Goal: Transaction & Acquisition: Purchase product/service

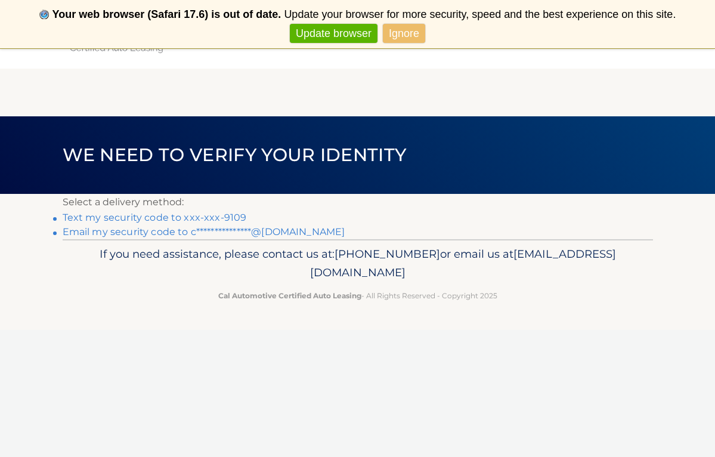
click at [96, 215] on link "Text my security code to xxx-xxx-9109" at bounding box center [155, 217] width 184 height 11
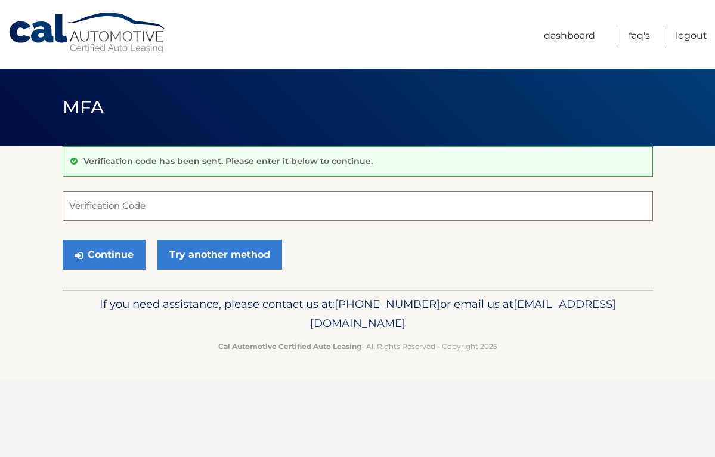
click at [119, 203] on input "Verification Code" at bounding box center [358, 206] width 591 height 30
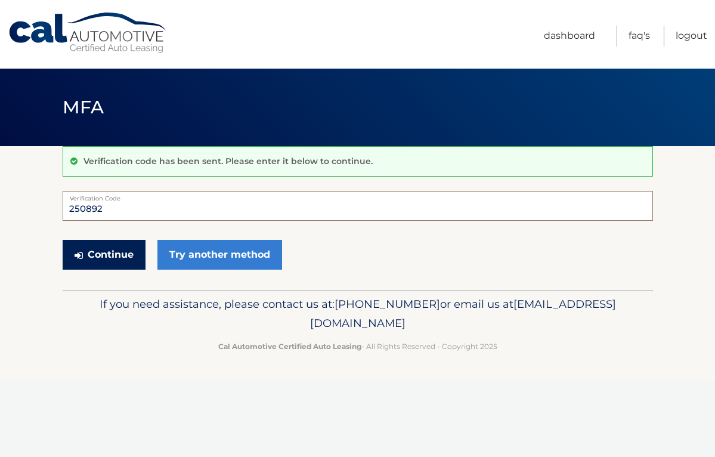
type input "250892"
click at [119, 257] on button "Continue" at bounding box center [104, 255] width 83 height 30
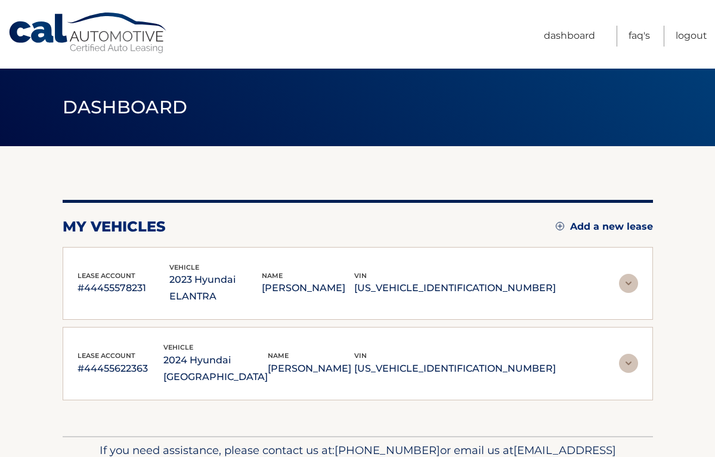
click at [631, 277] on img at bounding box center [628, 283] width 19 height 19
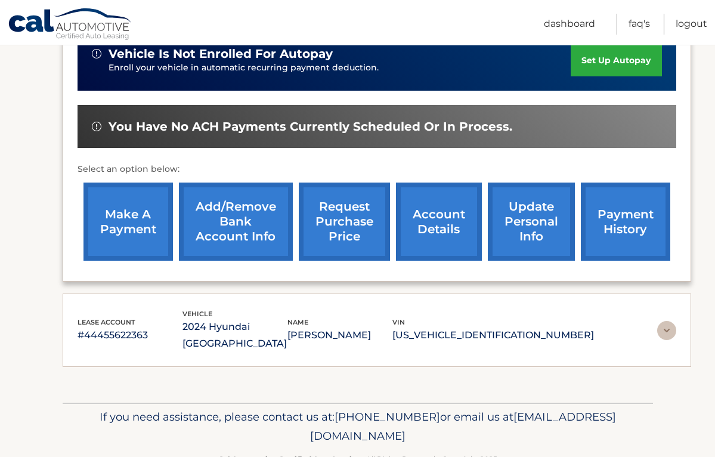
scroll to position [331, 0]
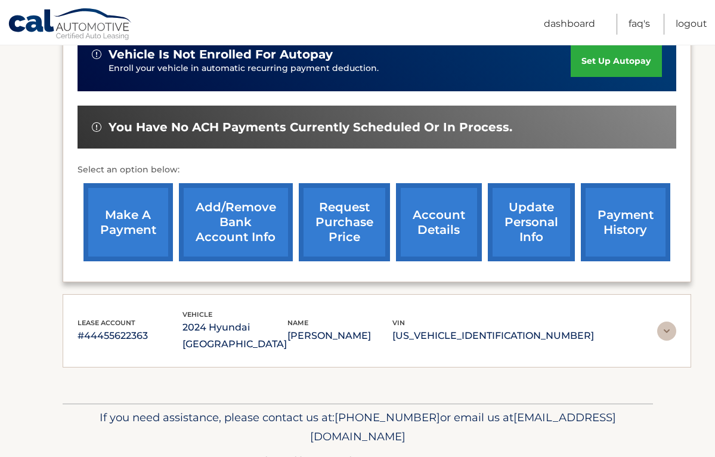
click at [663, 322] on img at bounding box center [666, 331] width 19 height 19
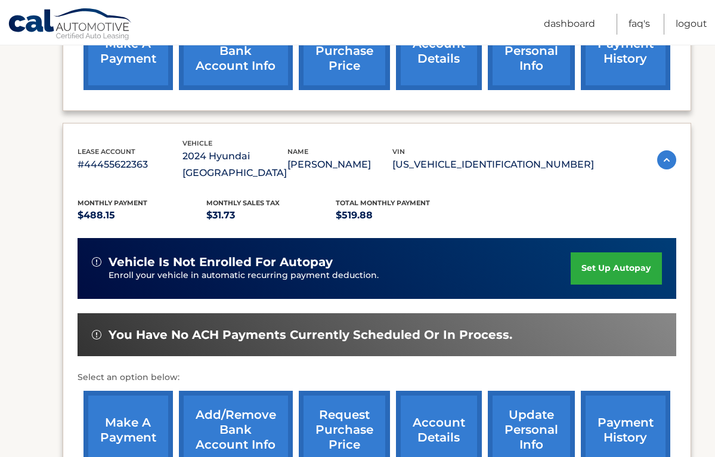
scroll to position [507, 0]
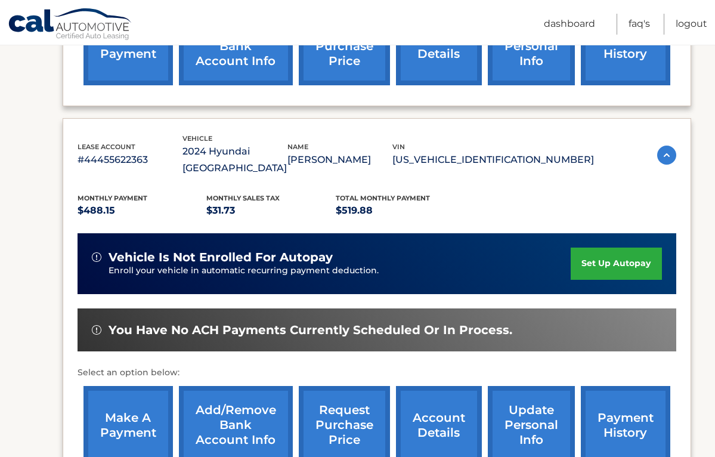
click at [140, 386] on link "make a payment" at bounding box center [128, 425] width 89 height 78
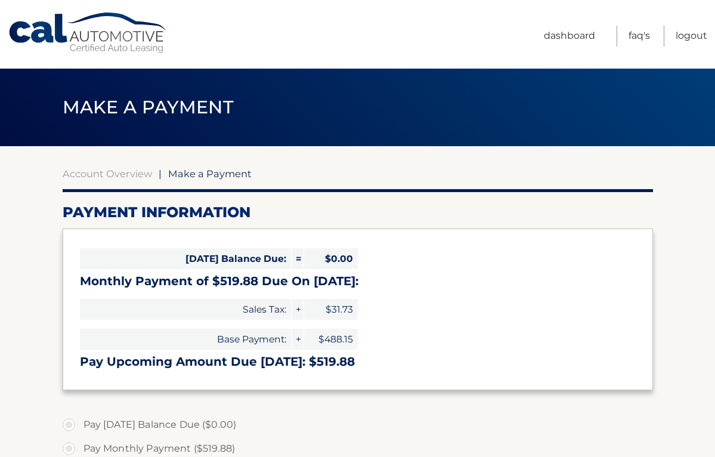
select select "ODJlMWY0ZDEtYzUzYS00YzIzLTkzOGEtNjZjYWNlNzA1ZjUz"
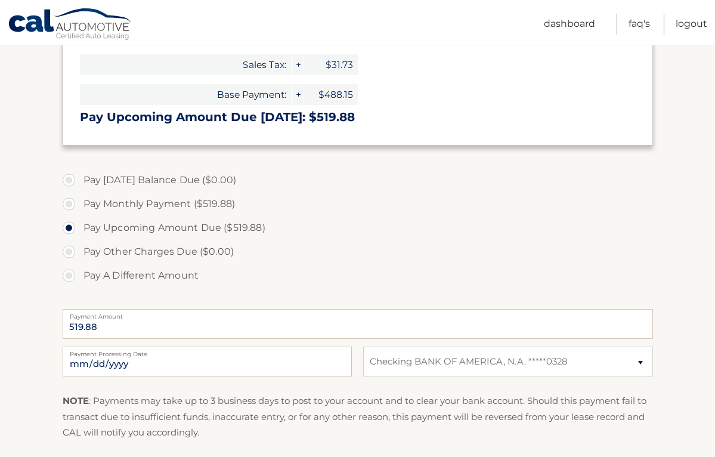
scroll to position [254, 0]
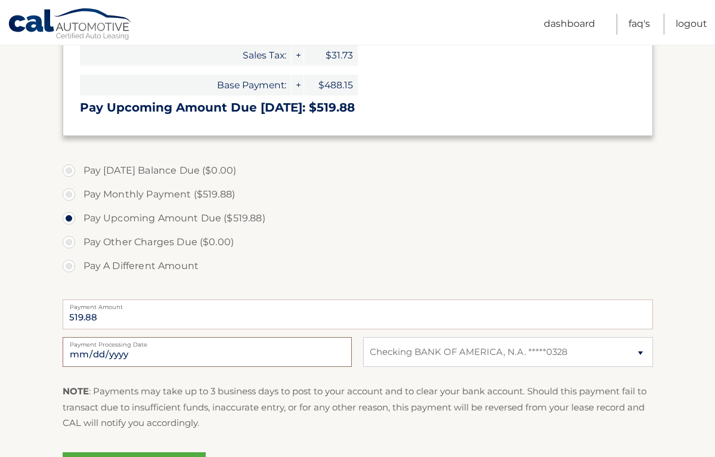
click at [96, 354] on input "2025-10-13" at bounding box center [207, 352] width 289 height 30
type input "2025-10-16"
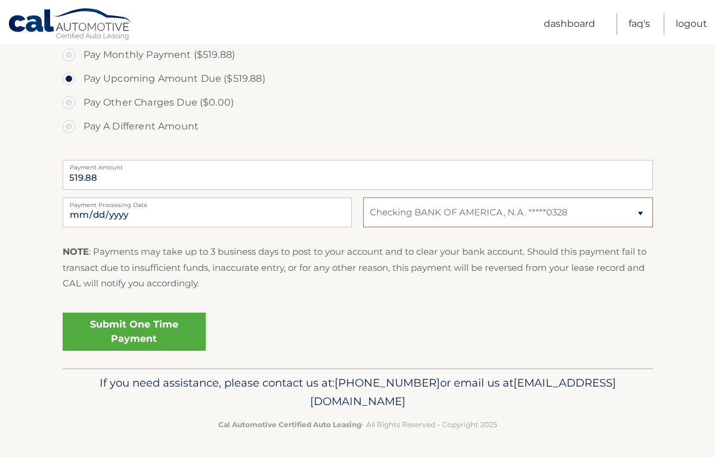
scroll to position [393, 0]
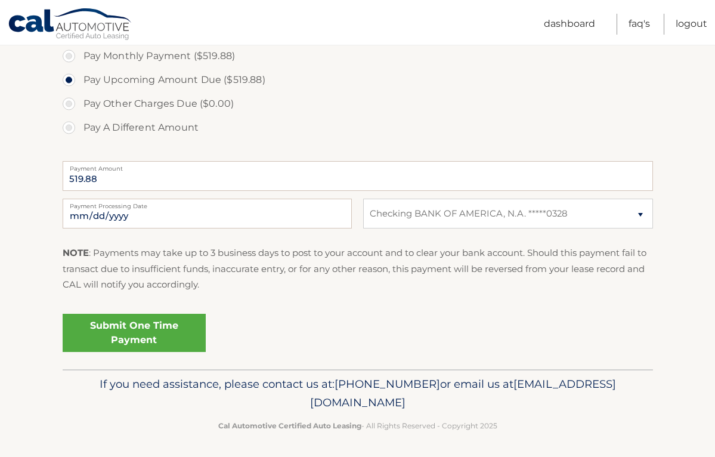
click at [145, 328] on link "Submit One Time Payment" at bounding box center [134, 333] width 143 height 38
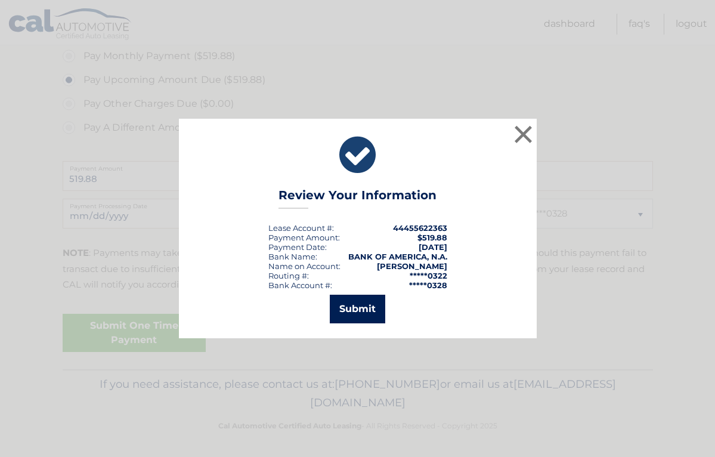
click at [366, 302] on button "Submit" at bounding box center [357, 309] width 55 height 29
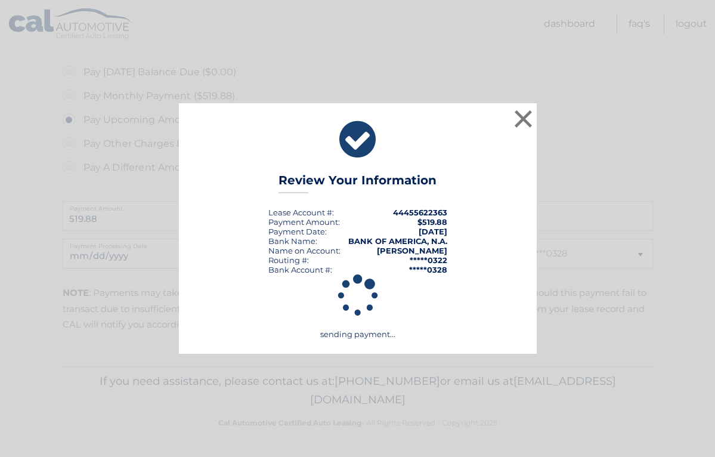
scroll to position [350, 0]
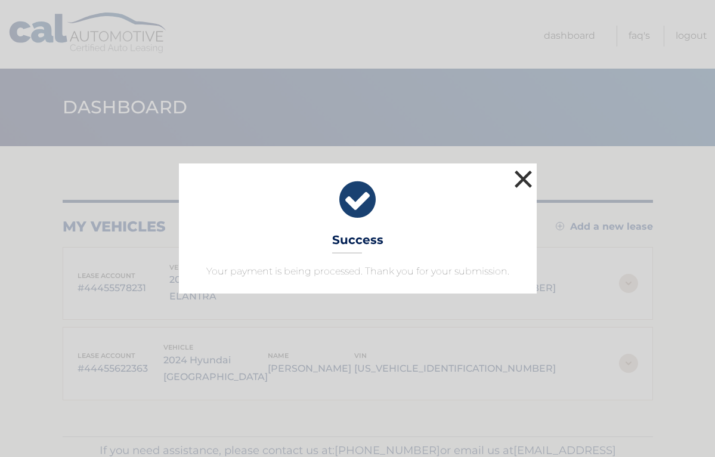
click at [520, 183] on button "×" at bounding box center [524, 179] width 24 height 24
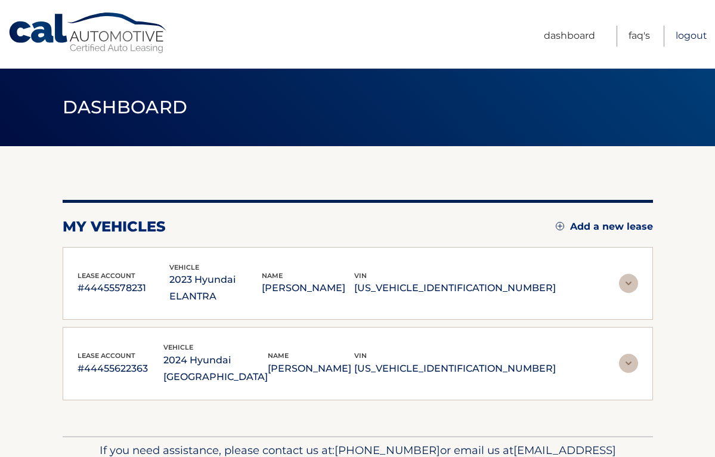
click at [690, 36] on link "Logout" at bounding box center [692, 36] width 32 height 21
